Goal: Information Seeking & Learning: Learn about a topic

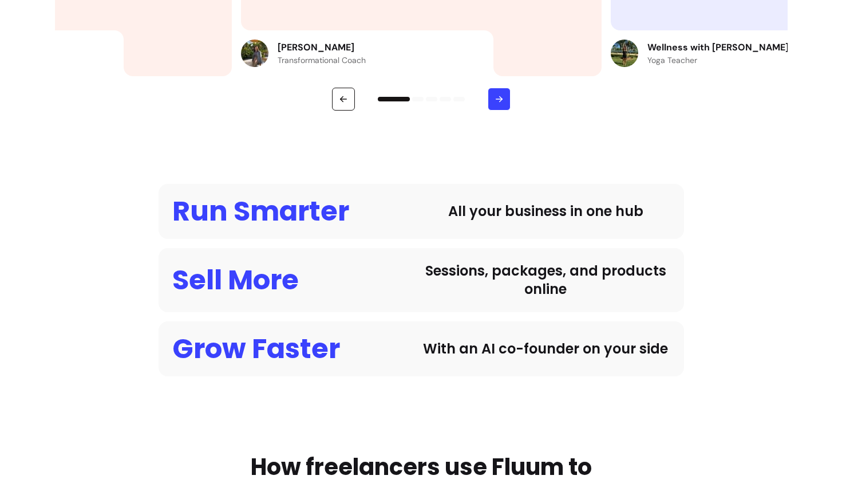
scroll to position [795, 0]
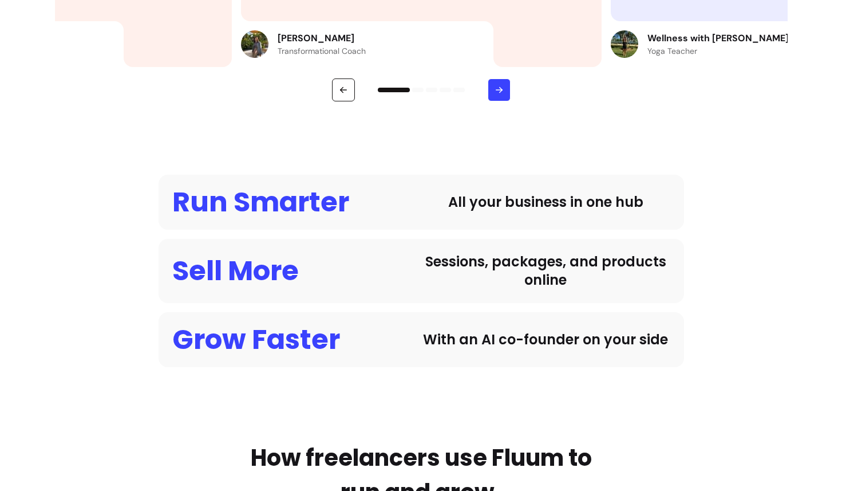
click at [498, 100] on button "button" at bounding box center [499, 89] width 23 height 23
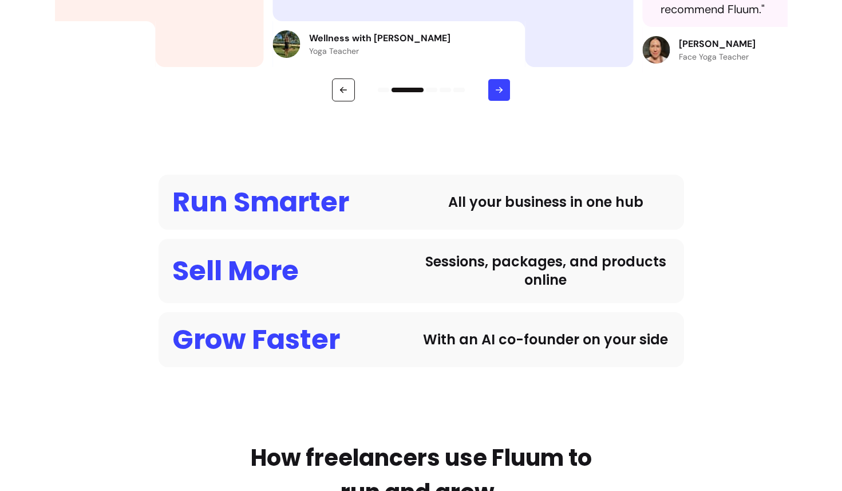
click at [492, 88] on button "button" at bounding box center [499, 89] width 23 height 23
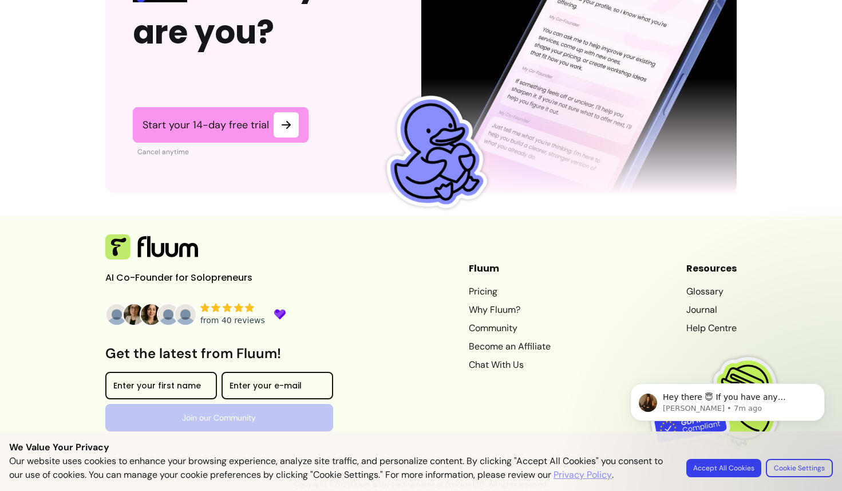
scroll to position [0, 0]
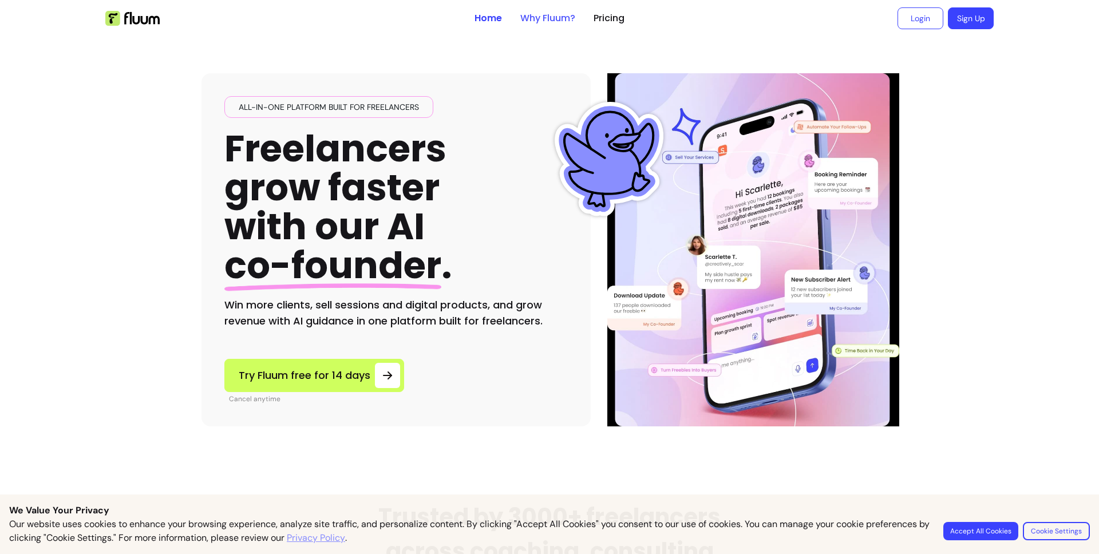
click at [540, 25] on link "Why Fluum?" at bounding box center [547, 18] width 55 height 14
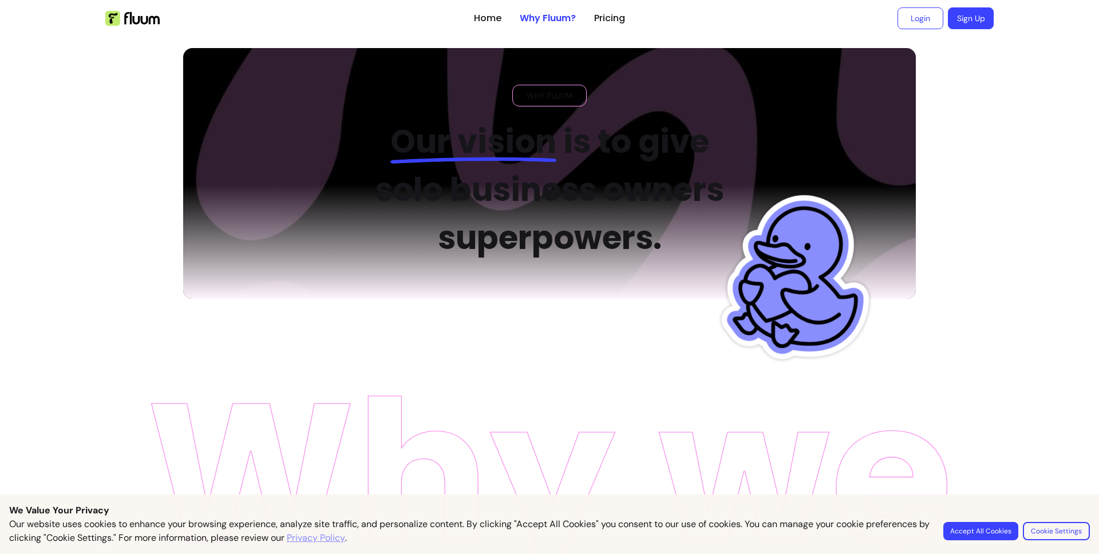
click at [830, 479] on button "Accept All Cookies" at bounding box center [981, 531] width 75 height 18
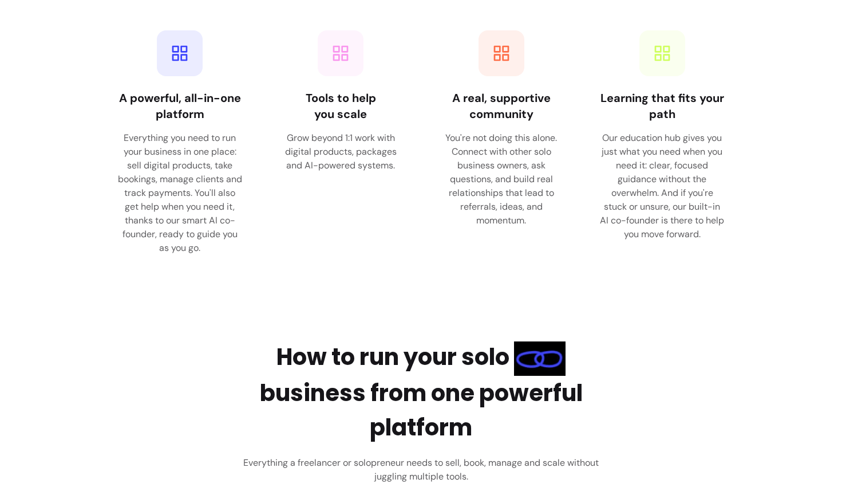
scroll to position [1601, 0]
